Goal: Task Accomplishment & Management: Manage account settings

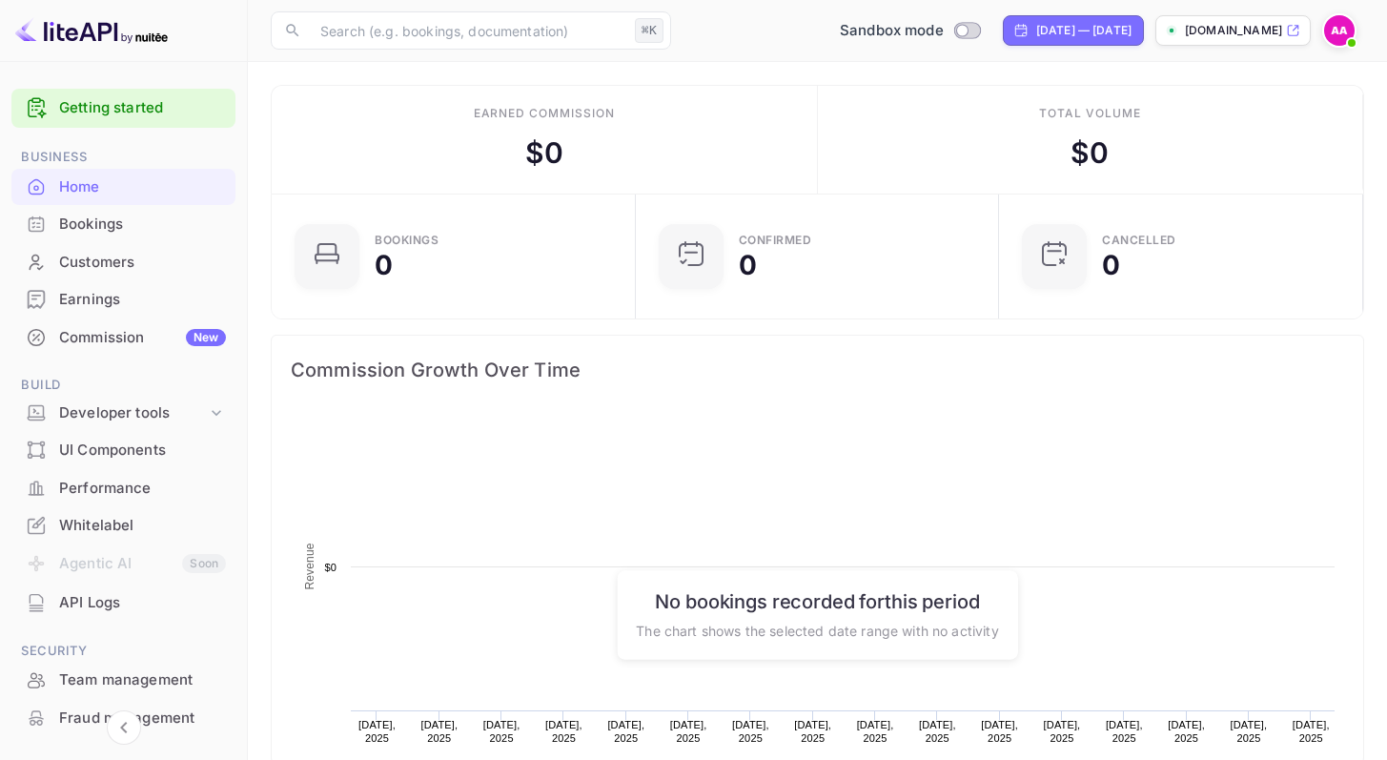
scroll to position [296, 338]
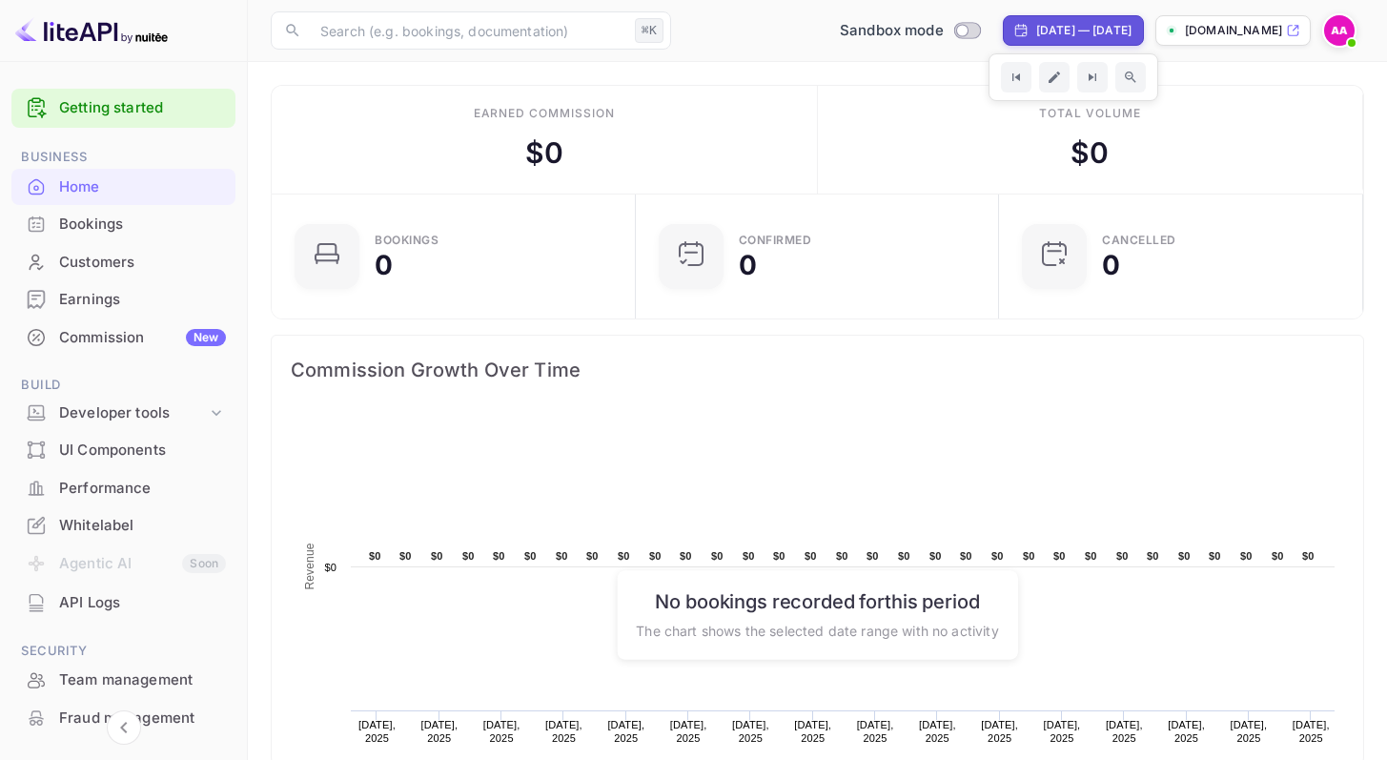
click at [1342, 33] on img at bounding box center [1339, 30] width 31 height 31
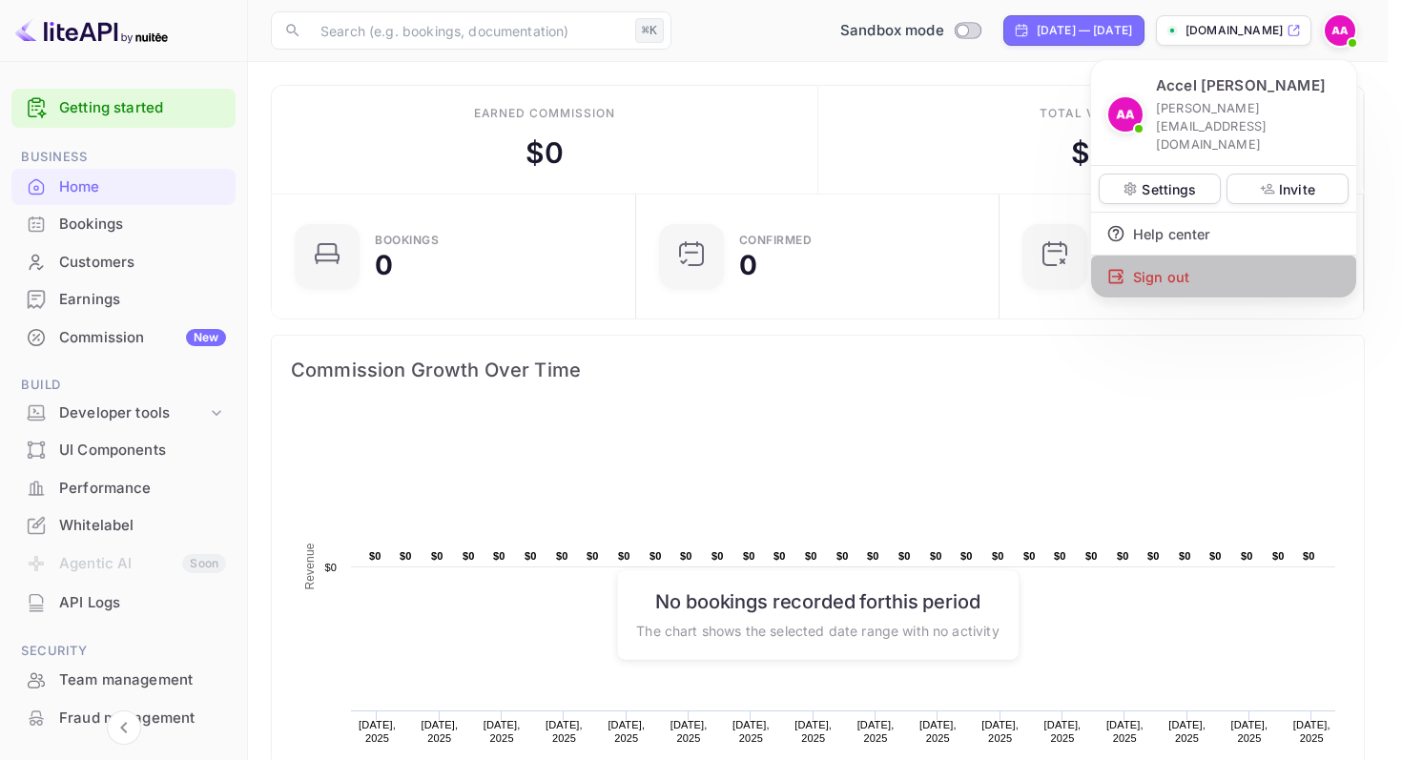
click at [1227, 256] on div "Sign out" at bounding box center [1223, 277] width 265 height 42
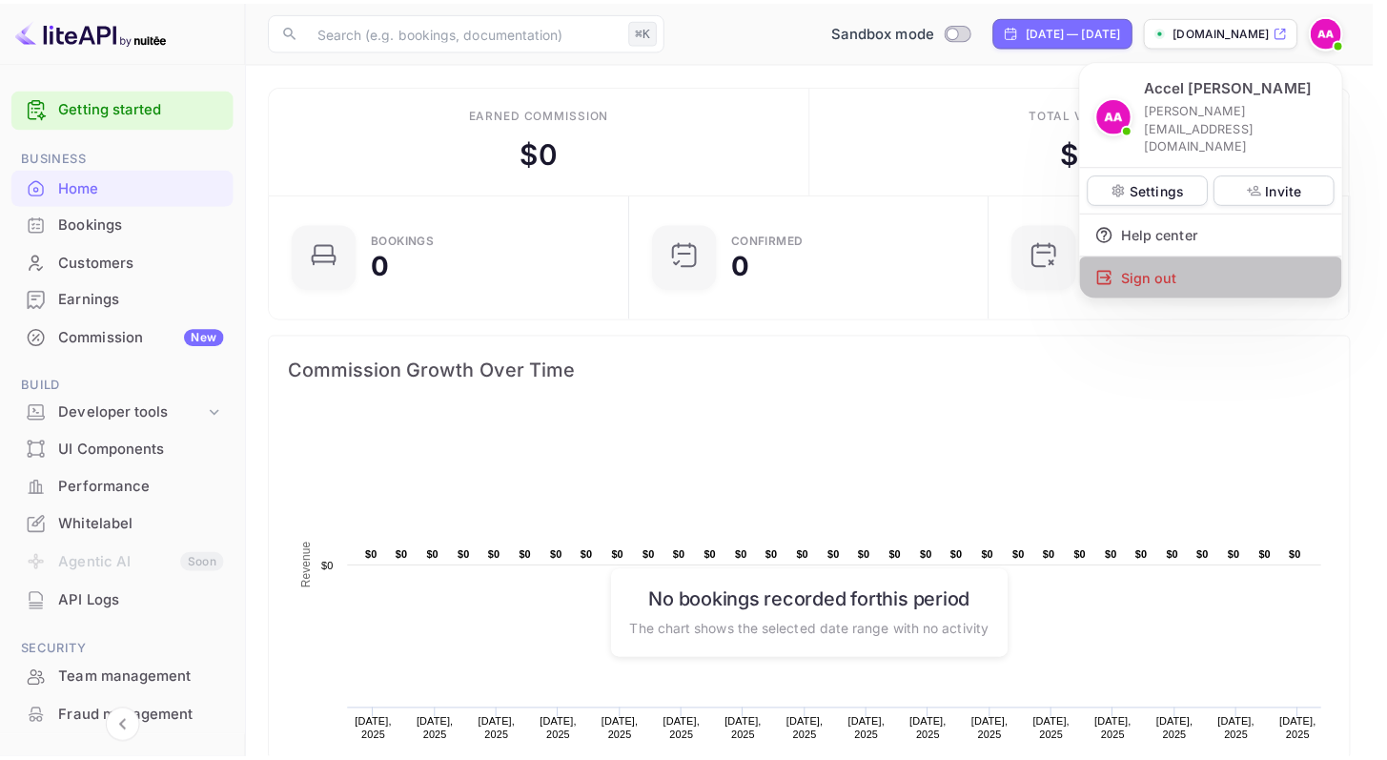
scroll to position [15, 15]
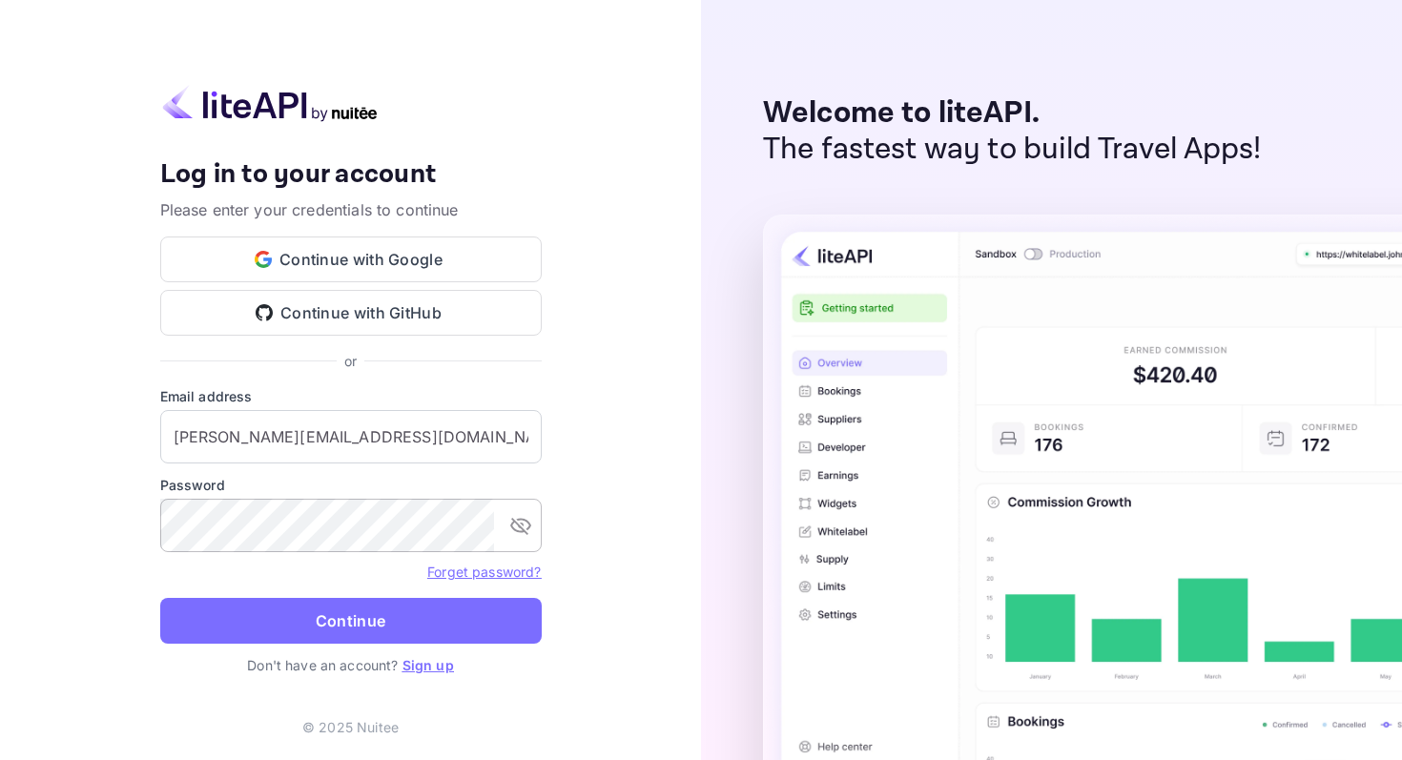
click at [525, 525] on icon "toggle password visibility" at bounding box center [520, 525] width 23 height 23
click at [394, 431] on input "n.valbusa+accel@nuitee.com" at bounding box center [350, 436] width 381 height 53
click at [446, 370] on div "or" at bounding box center [350, 361] width 381 height 20
click at [379, 429] on input "n.valbusa+accel@nuitee.com" at bounding box center [350, 436] width 381 height 53
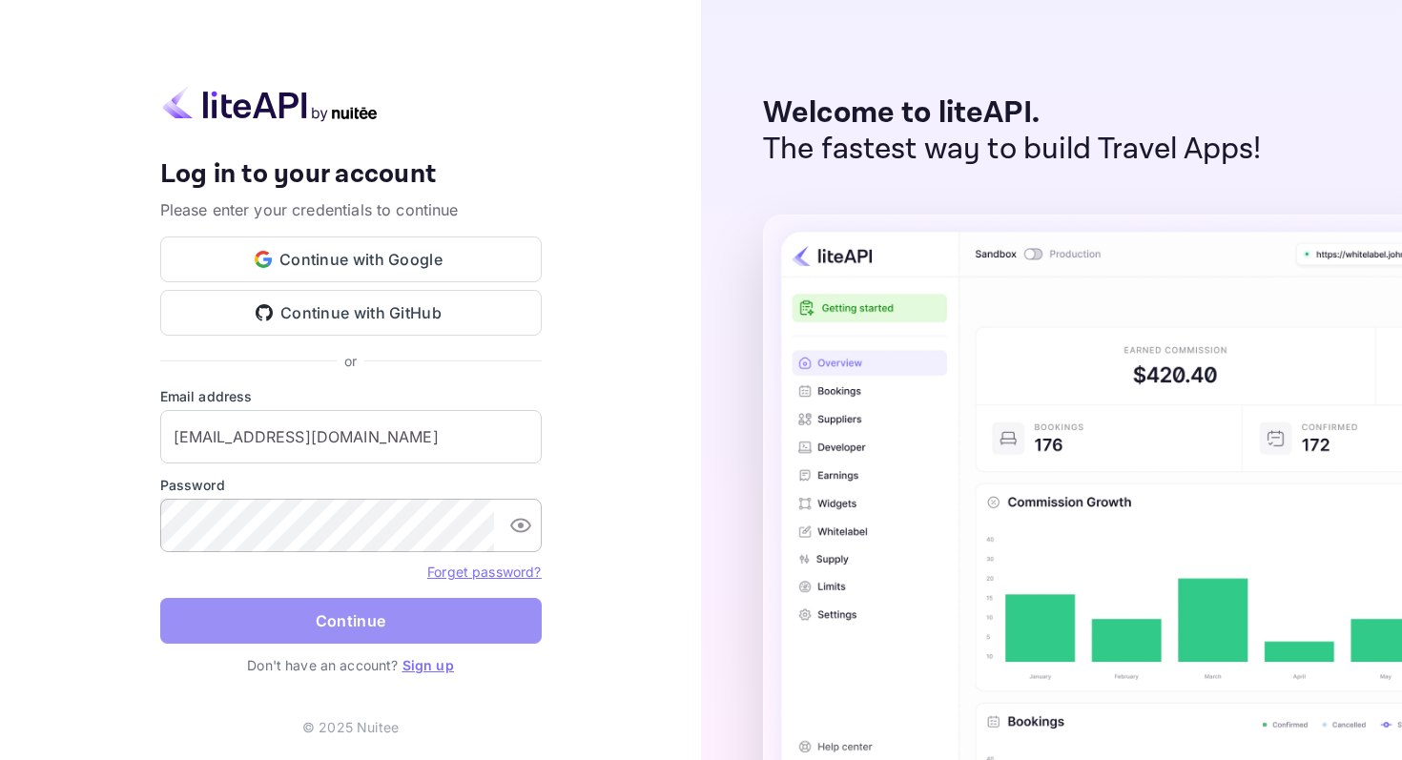
click at [308, 619] on button "Continue" at bounding box center [350, 621] width 381 height 46
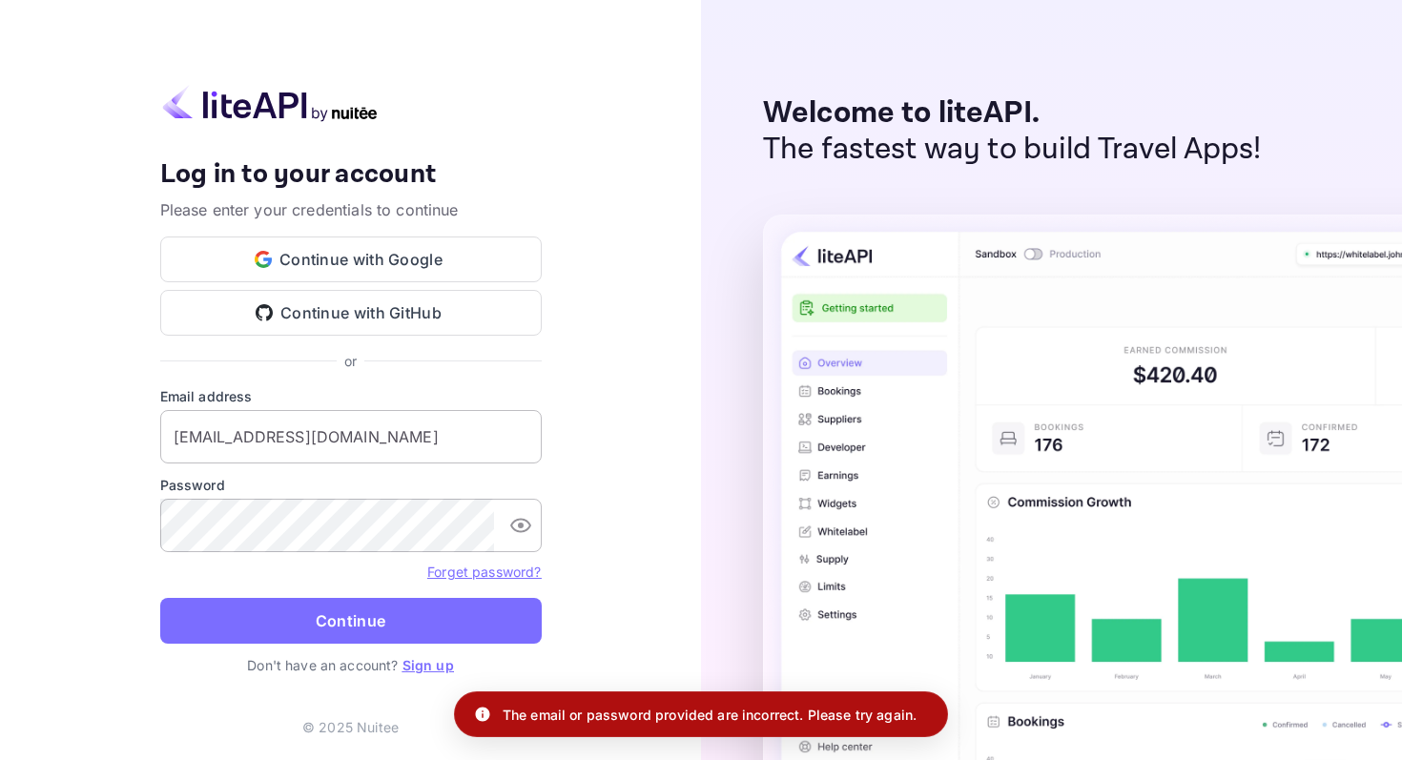
click at [407, 439] on input "squallstar@gmail.com" at bounding box center [350, 436] width 381 height 53
type input "ì"
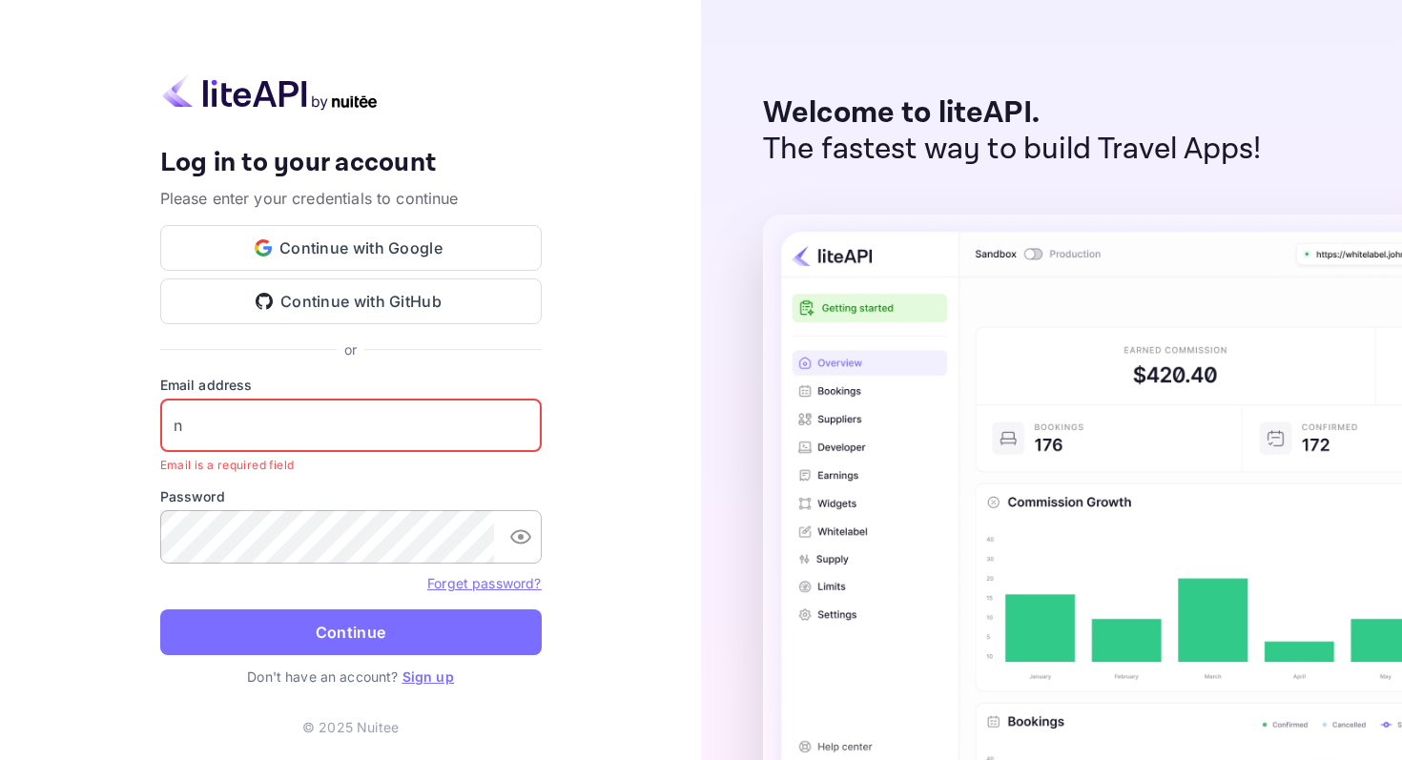
type input "nvalbusa+cartrawler@nuitee.com"
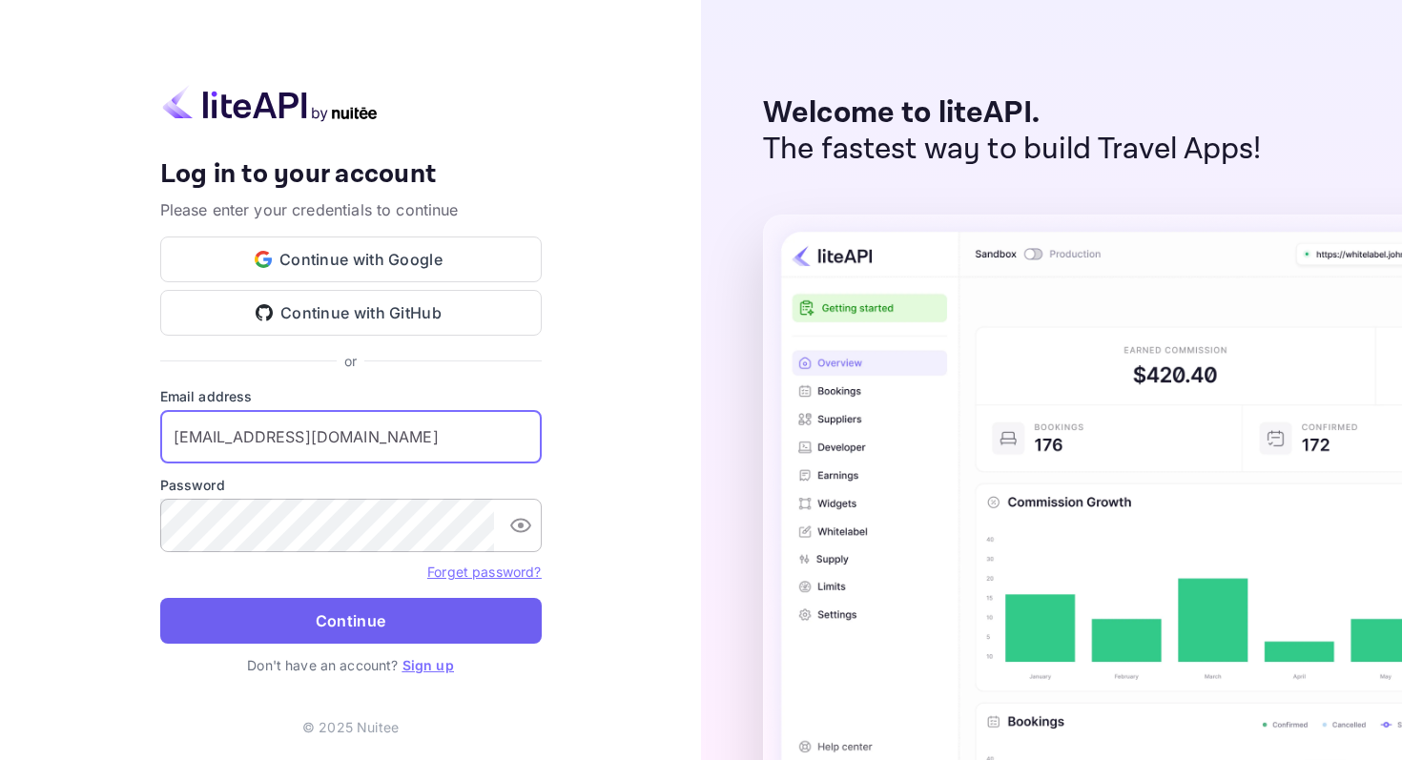
click at [387, 615] on button "Continue" at bounding box center [350, 621] width 381 height 46
